Goal: Task Accomplishment & Management: Manage account settings

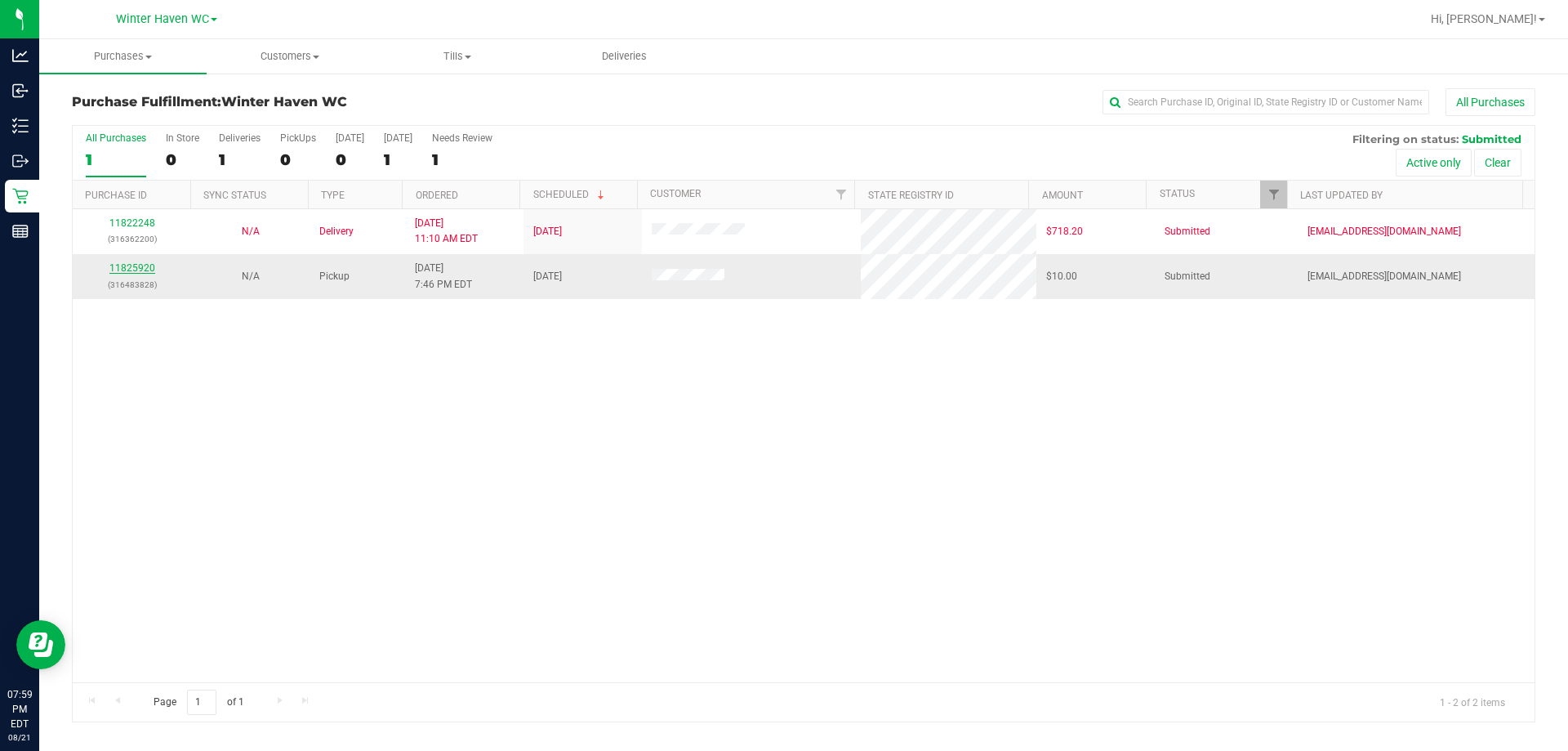
click at [127, 272] on link "11825920" at bounding box center [132, 268] width 46 height 12
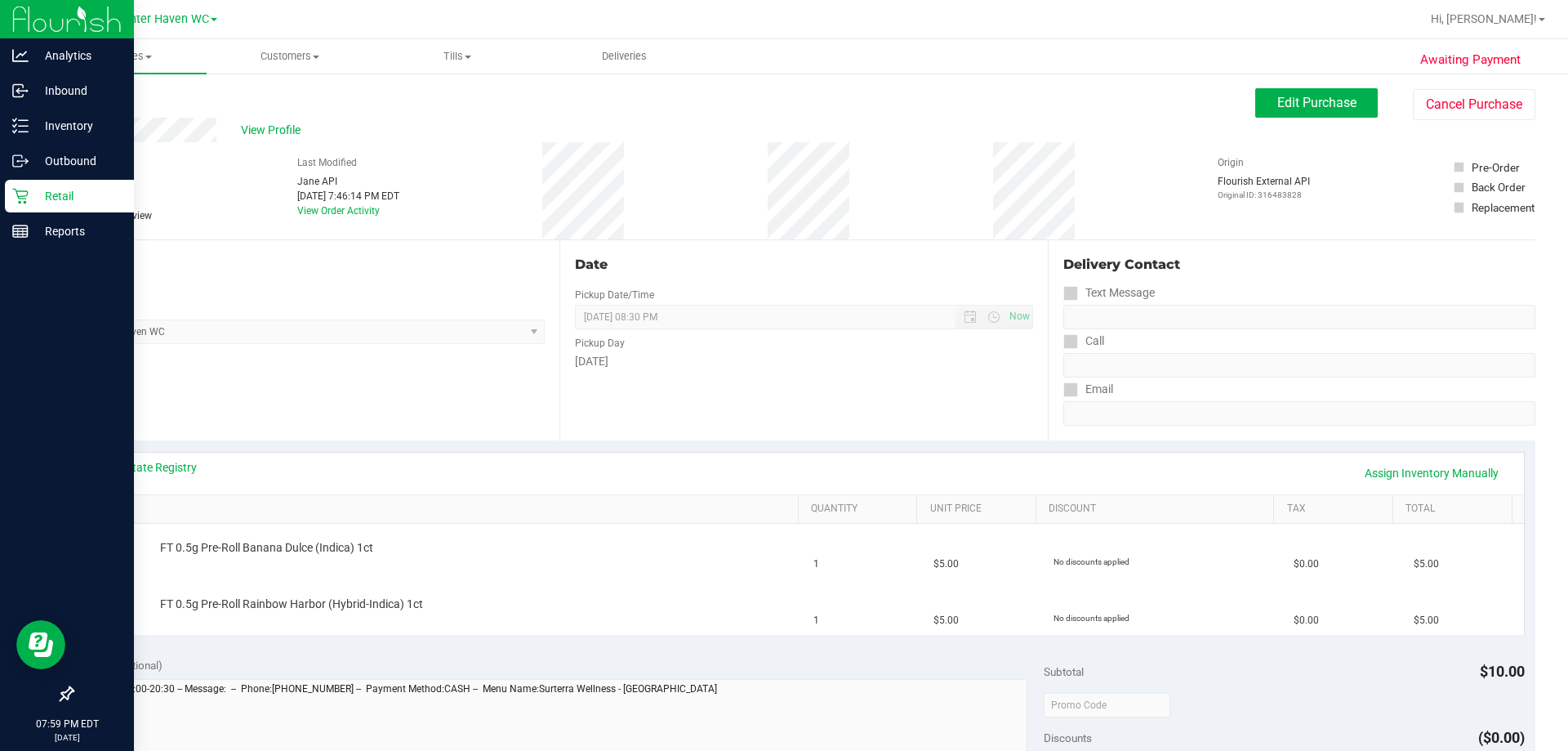
click at [27, 189] on icon at bounding box center [21, 196] width 16 height 16
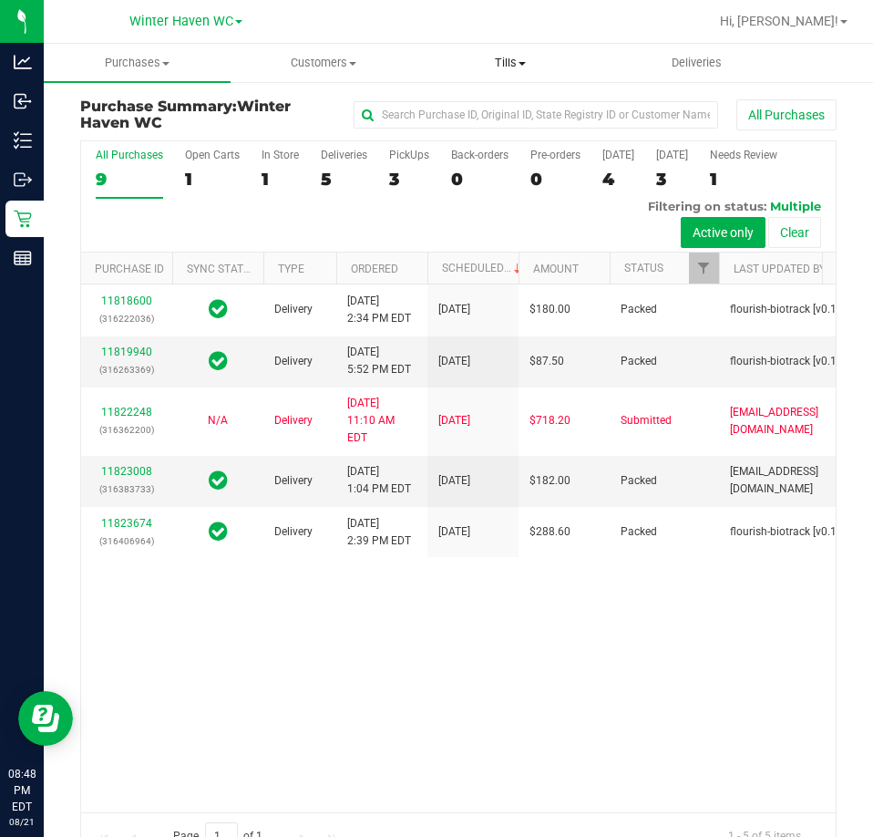
click at [482, 72] on uib-tab-heading "Tills Manage tills Reconcile e-payments" at bounding box center [510, 63] width 185 height 36
click at [484, 107] on span "Manage tills" at bounding box center [478, 109] width 123 height 15
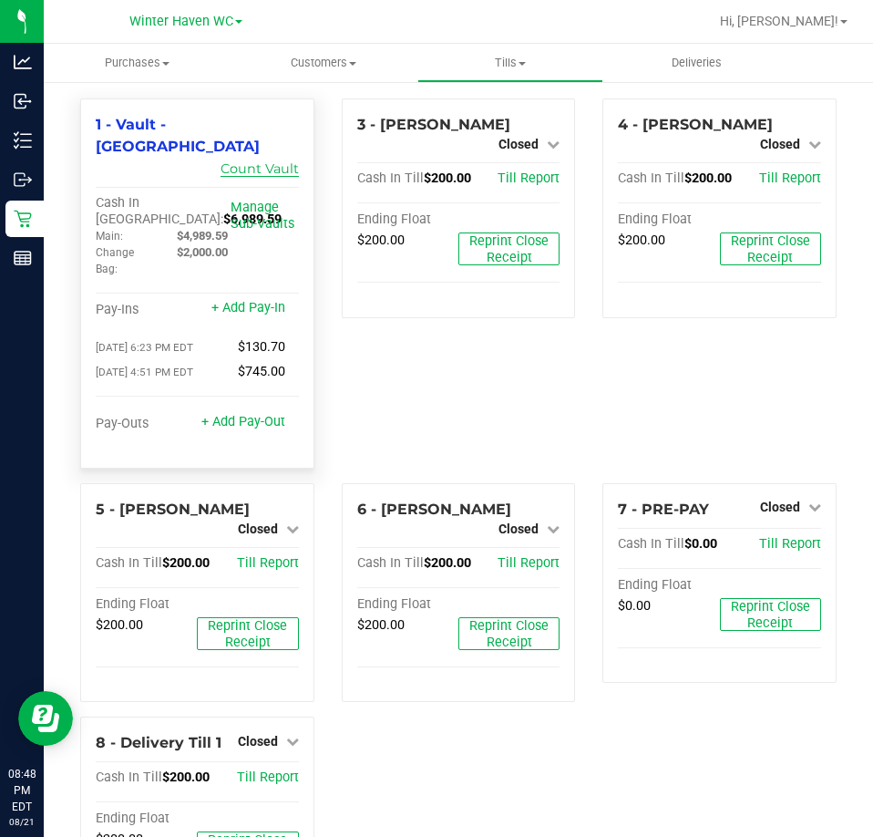
click at [267, 160] on link "Count Vault" at bounding box center [260, 168] width 78 height 16
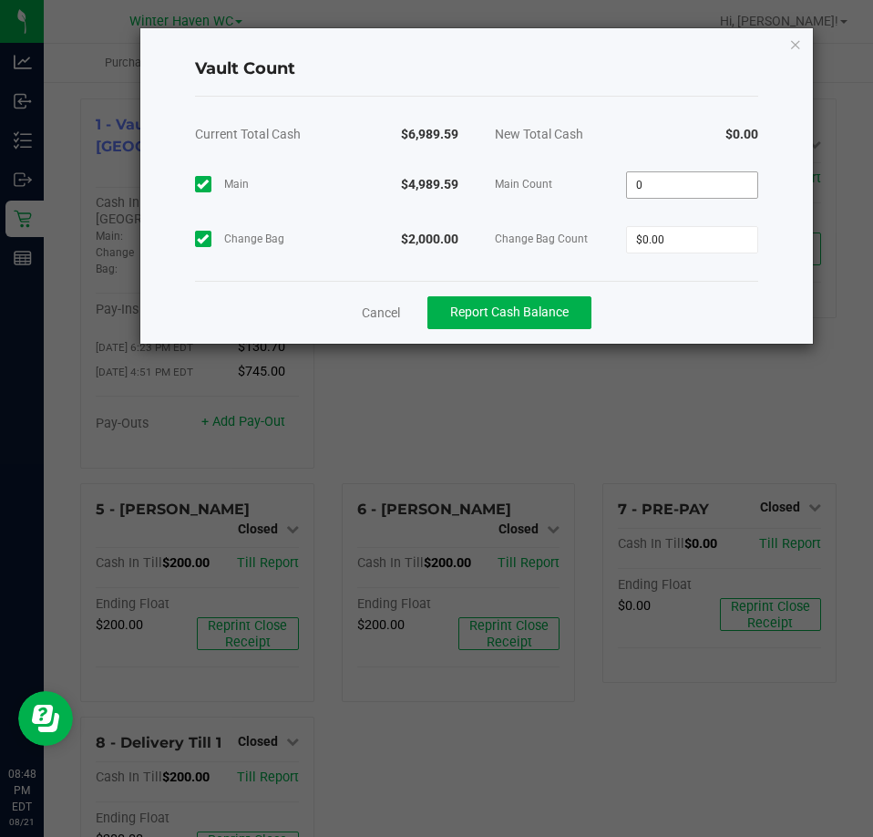
click at [697, 185] on input "0" at bounding box center [692, 185] width 130 height 26
type input "$4,989.59"
click at [698, 249] on input "0" at bounding box center [692, 240] width 130 height 26
type input "$2,000.00"
click at [704, 294] on div "Cancel Report Cash Balance" at bounding box center [476, 312] width 563 height 63
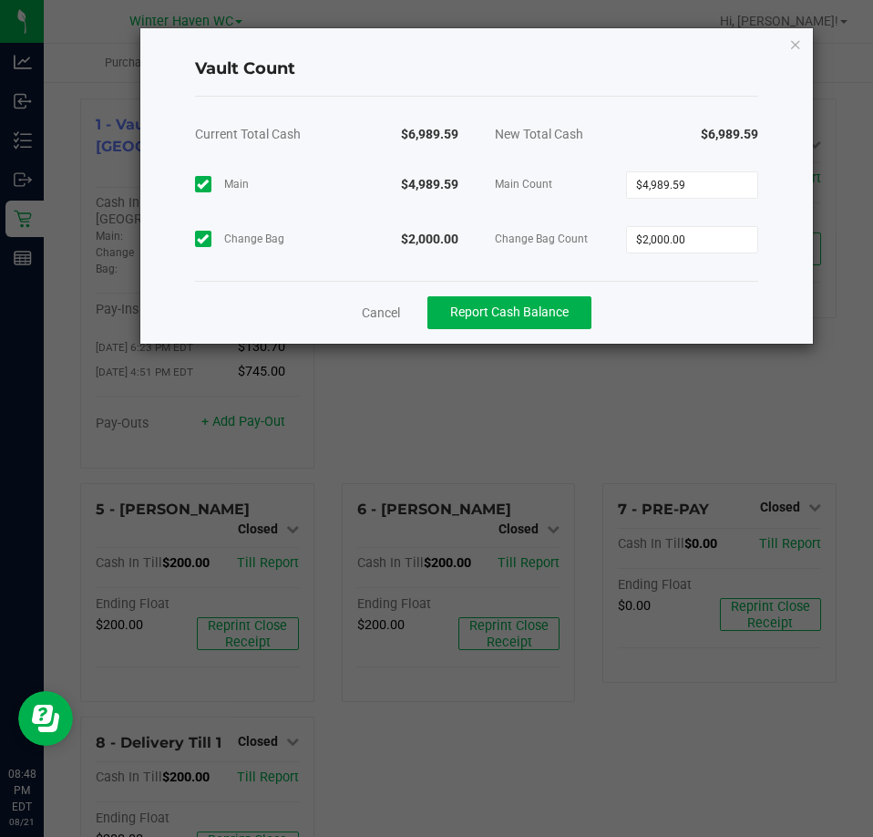
click at [567, 294] on div "Cancel Report Cash Balance" at bounding box center [476, 312] width 563 height 63
click at [560, 294] on div "Cancel Report Cash Balance" at bounding box center [476, 312] width 563 height 63
click at [559, 309] on span "Report Cash Balance" at bounding box center [509, 311] width 118 height 15
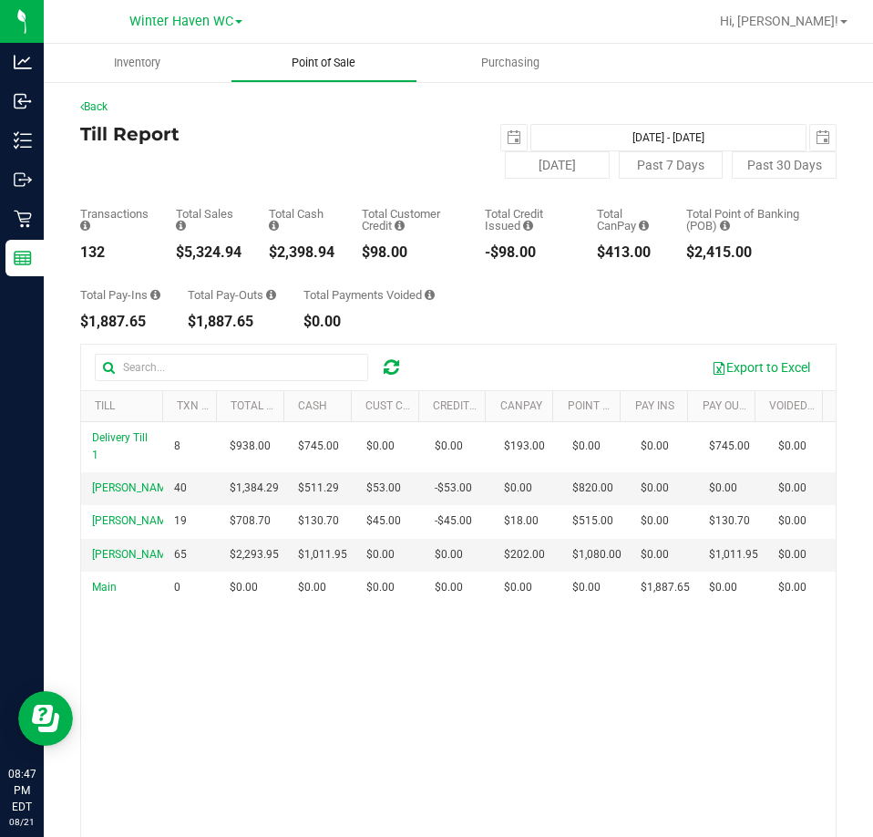
click at [310, 57] on span "Point of Sale" at bounding box center [323, 63] width 113 height 16
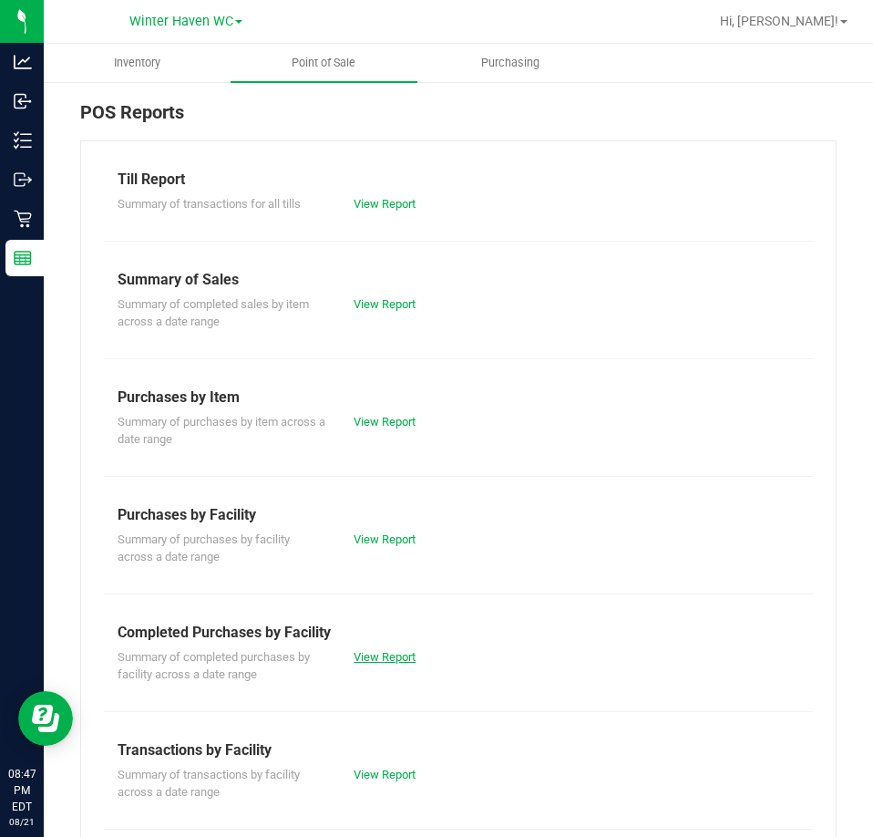
click at [405, 661] on link "View Report" at bounding box center [385, 657] width 62 height 14
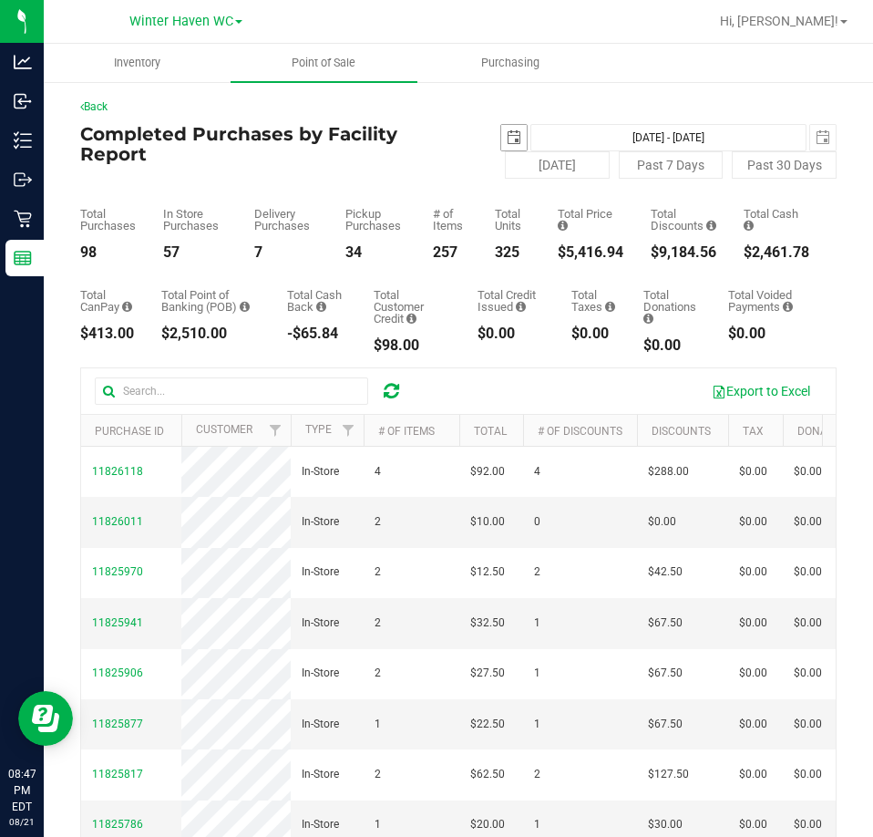
click at [517, 135] on span "select" at bounding box center [514, 138] width 26 height 26
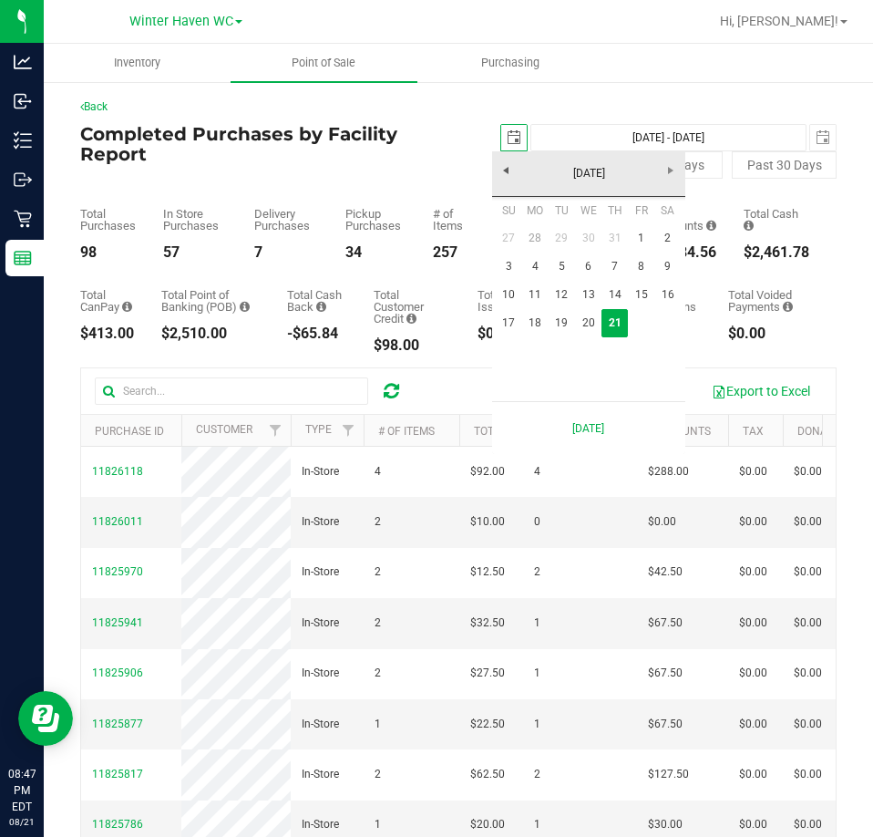
scroll to position [0, 46]
click at [511, 327] on link "17" at bounding box center [509, 323] width 26 height 28
type input "2025-08-17"
type input "Aug 17, 2025 - Aug 21, 2025"
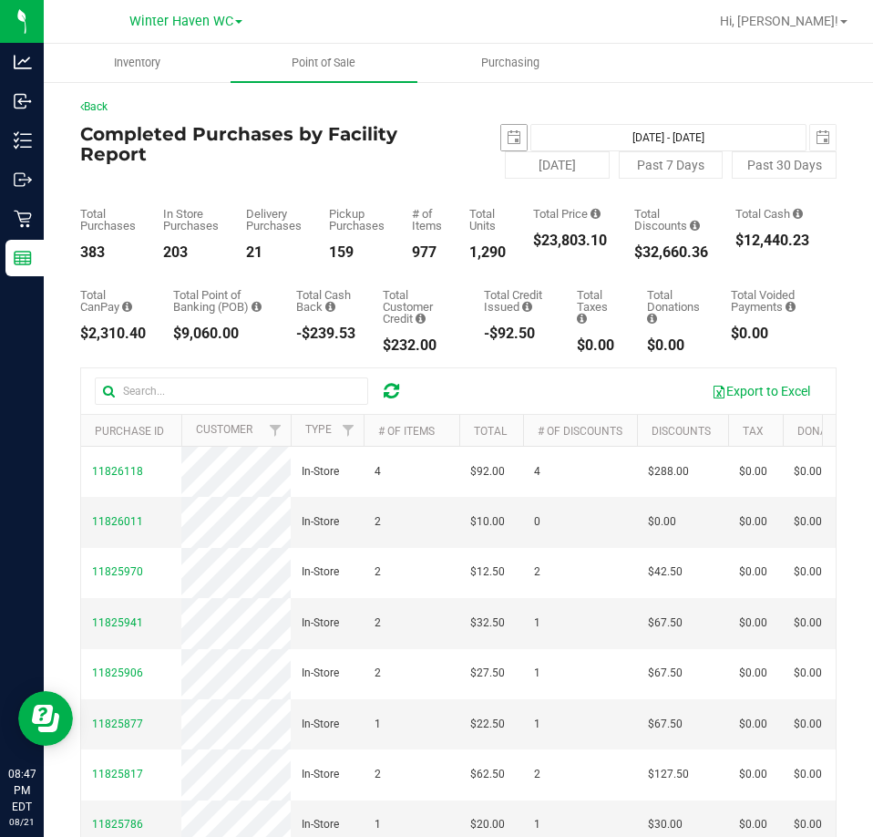
click at [514, 140] on span "select" at bounding box center [514, 138] width 26 height 26
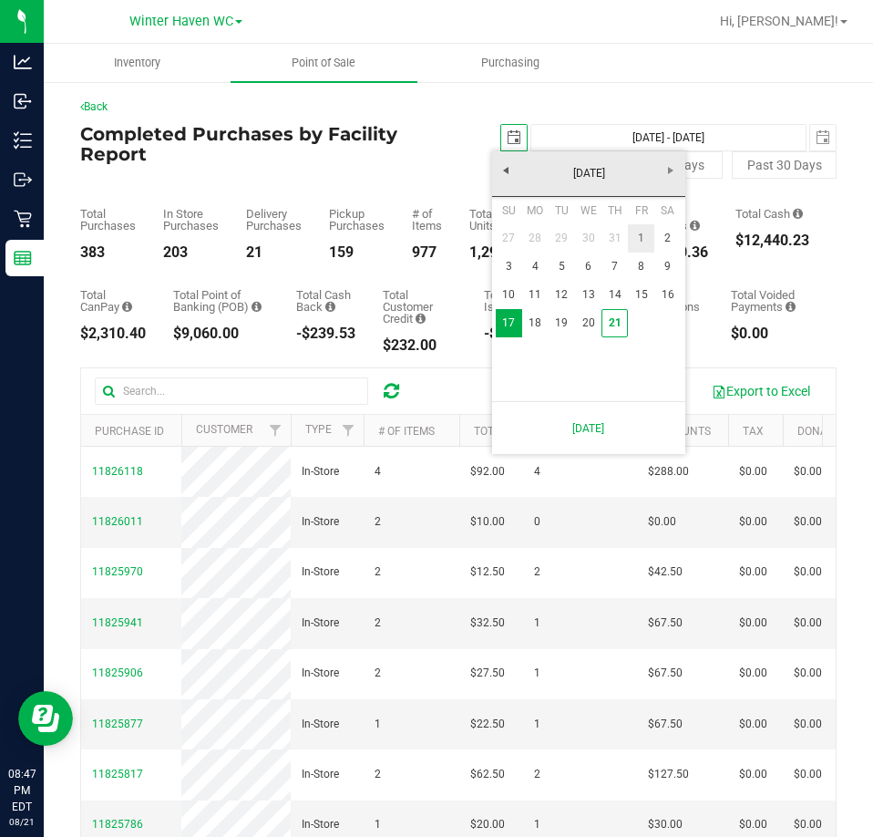
click at [638, 242] on link "1" at bounding box center [641, 238] width 26 height 28
type input "2025-08-01"
type input "Aug 1, 2025 - Aug 21, 2025"
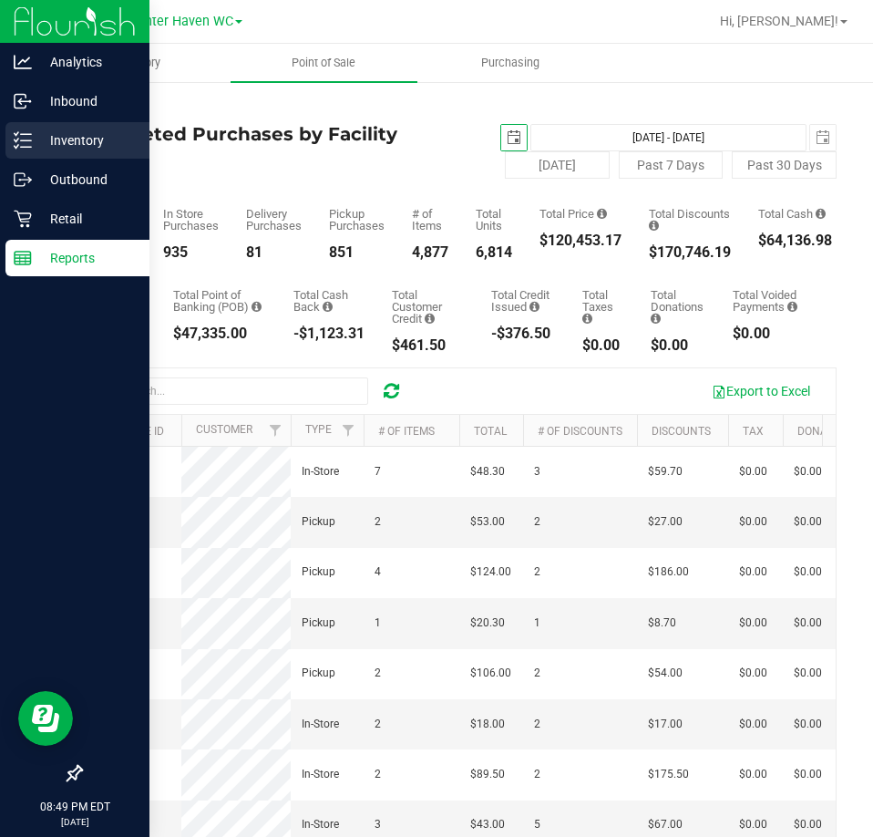
click at [41, 137] on p "Inventory" at bounding box center [86, 140] width 109 height 22
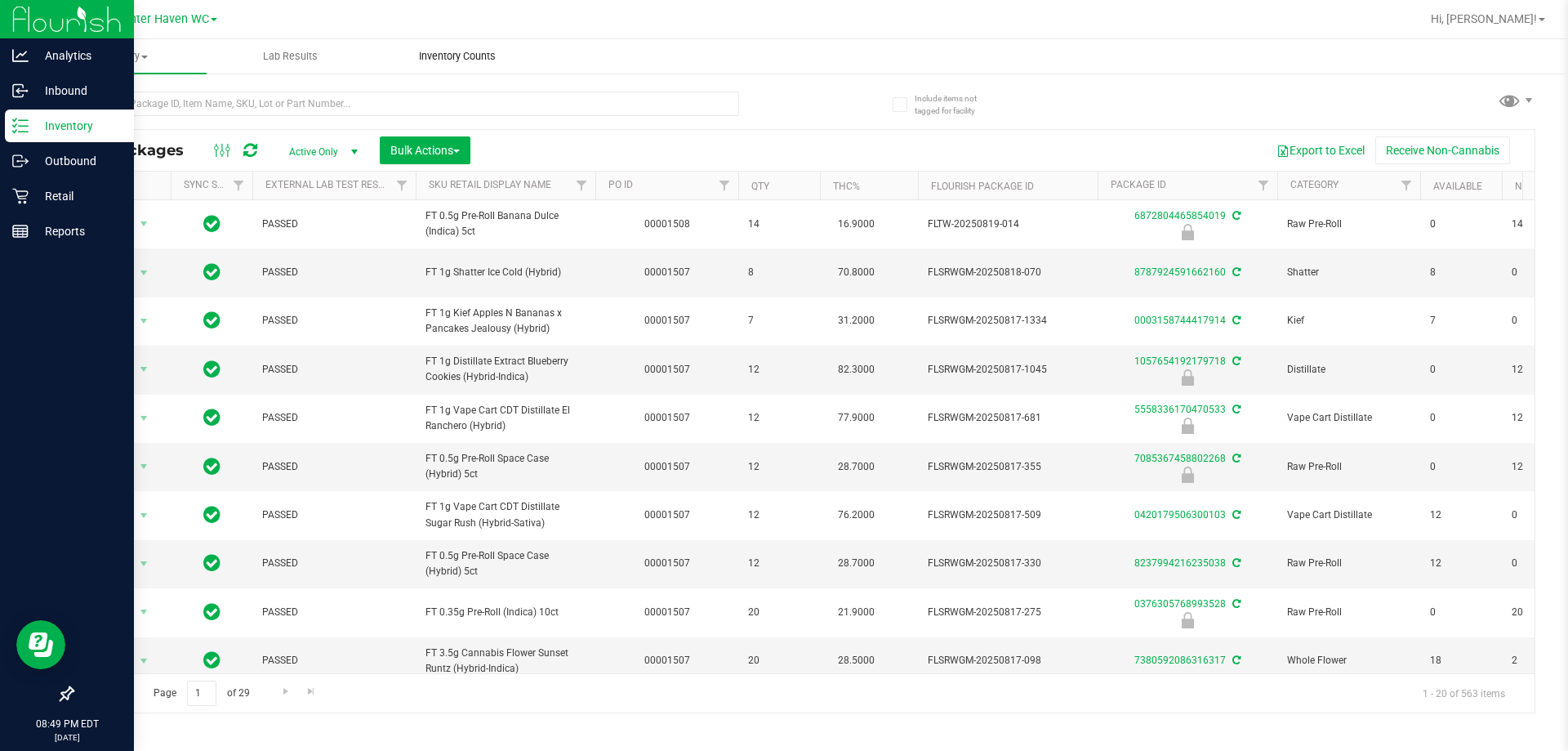
click at [475, 54] on span "Inventory Counts" at bounding box center [457, 56] width 121 height 14
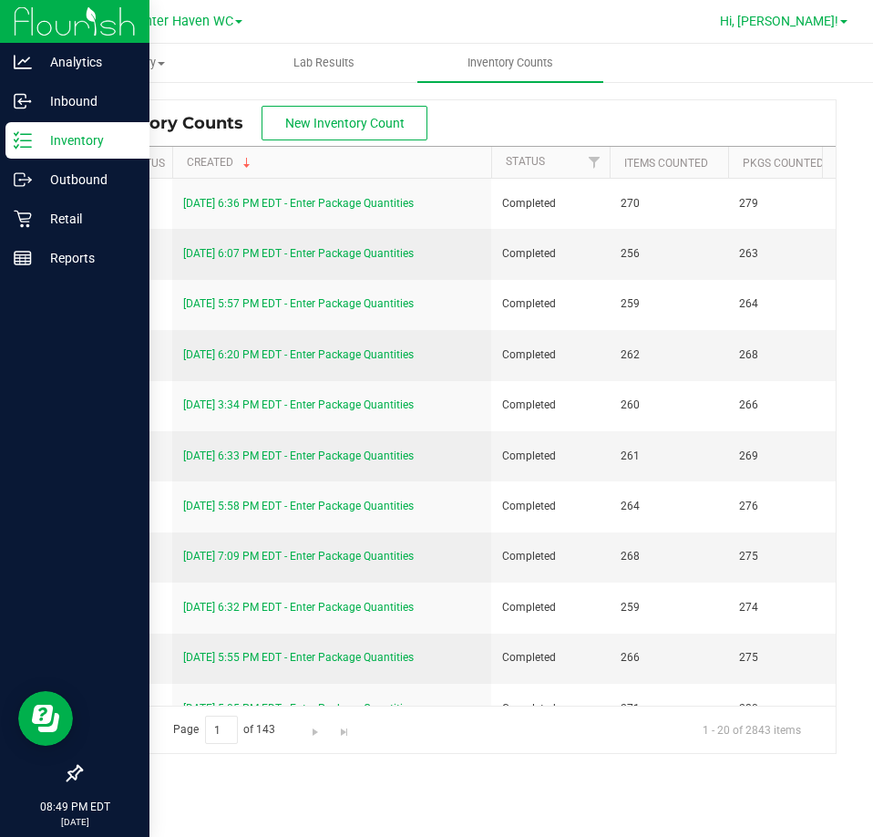
click at [819, 30] on link "Hi, [PERSON_NAME]!" at bounding box center [784, 21] width 142 height 19
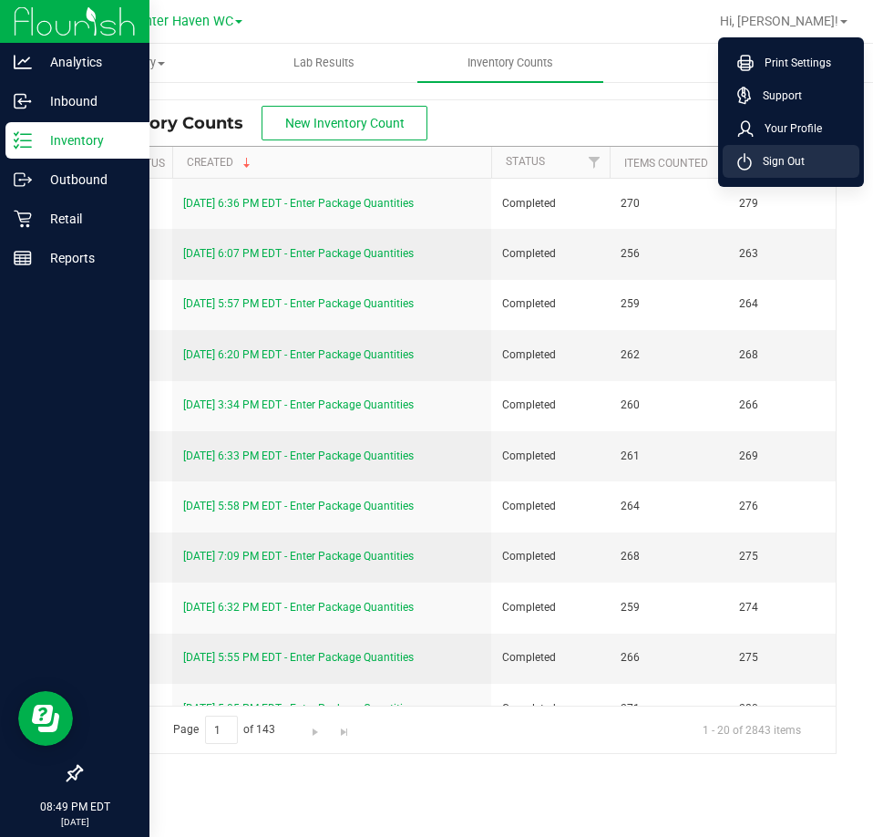
click at [782, 170] on span "Sign Out" at bounding box center [778, 161] width 53 height 18
